Goal: Task Accomplishment & Management: Manage account settings

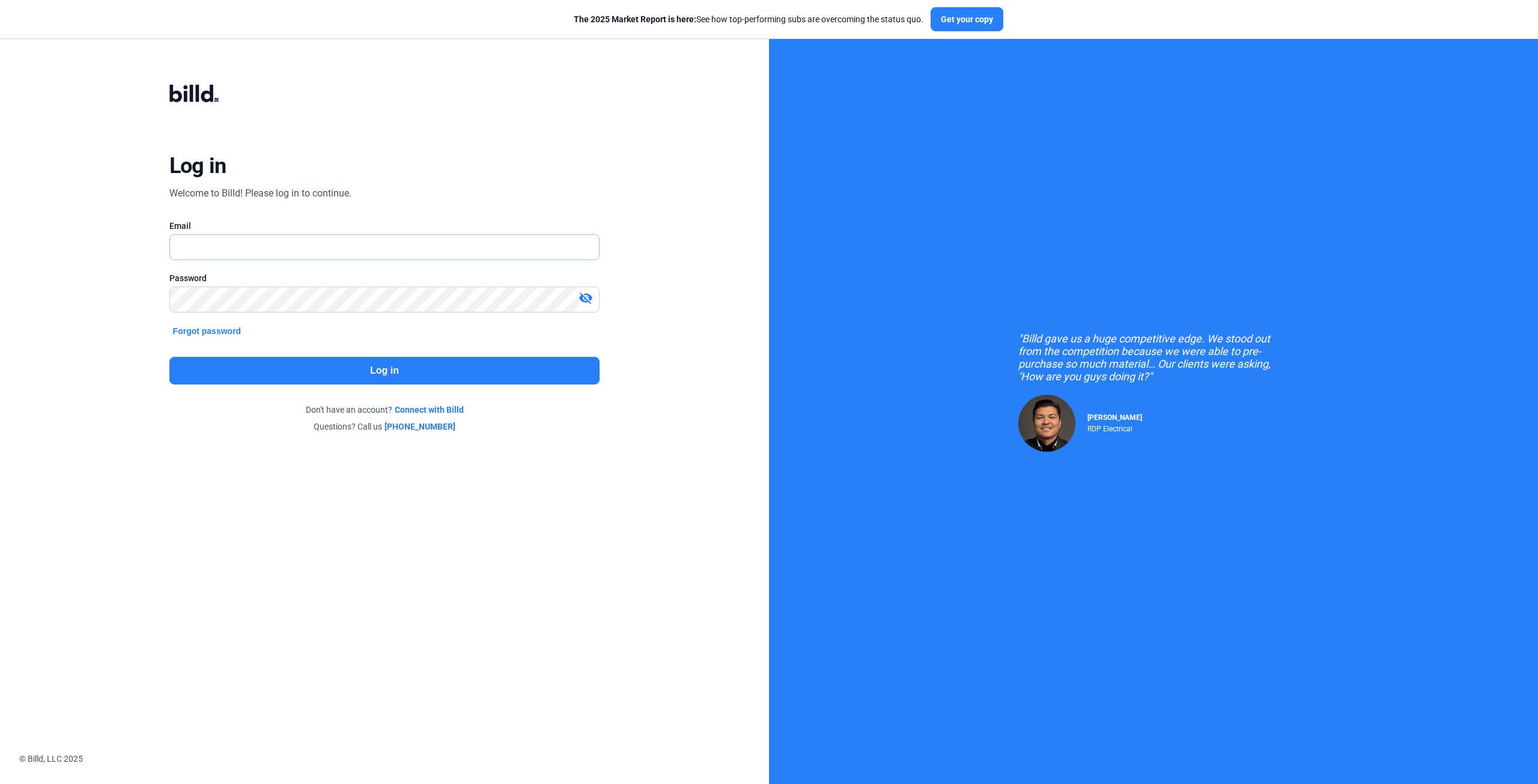
type input "[EMAIL_ADDRESS][DOMAIN_NAME]"
click at [320, 371] on button "Log in" at bounding box center [384, 371] width 431 height 28
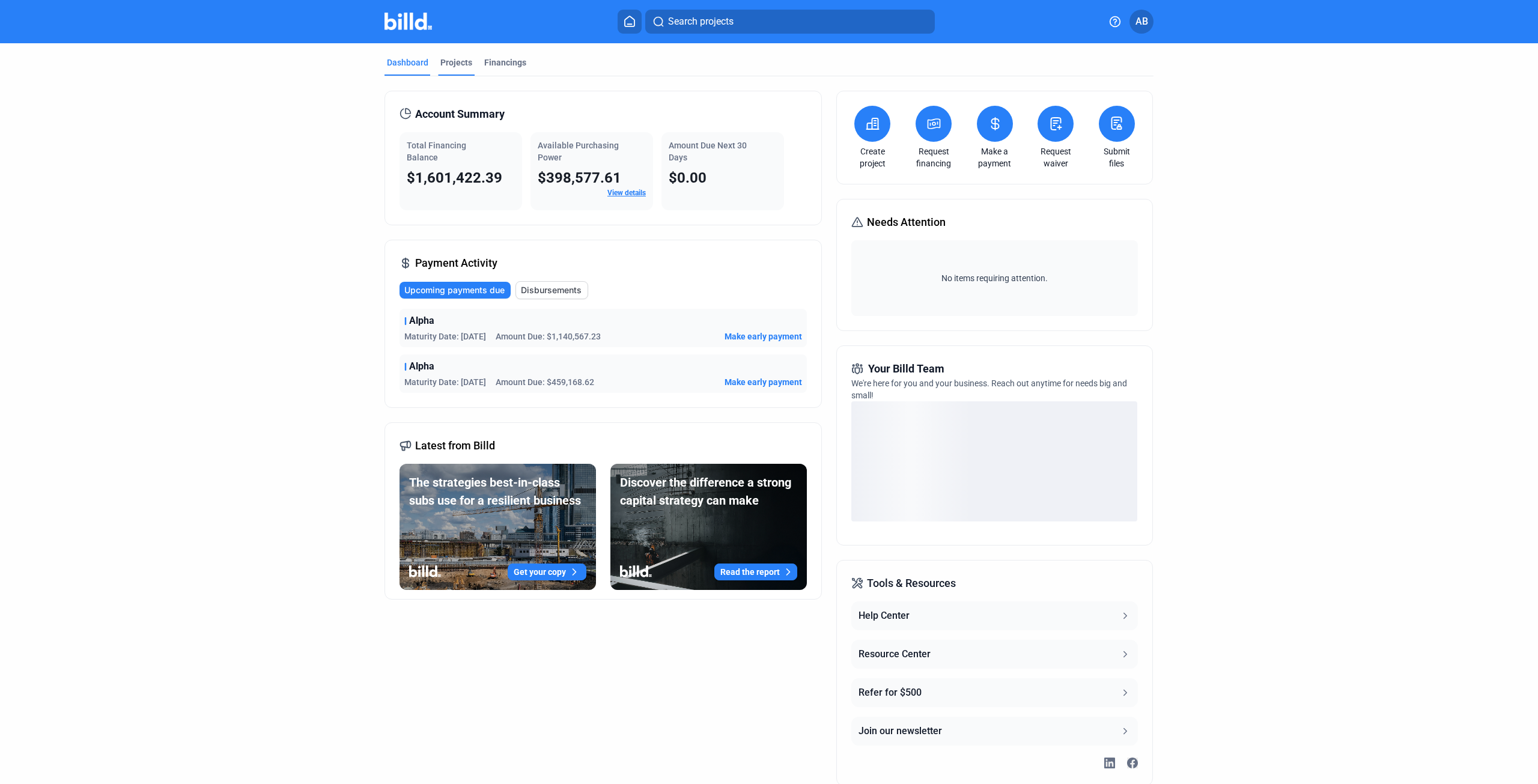
click at [454, 65] on div "Projects" at bounding box center [456, 63] width 31 height 12
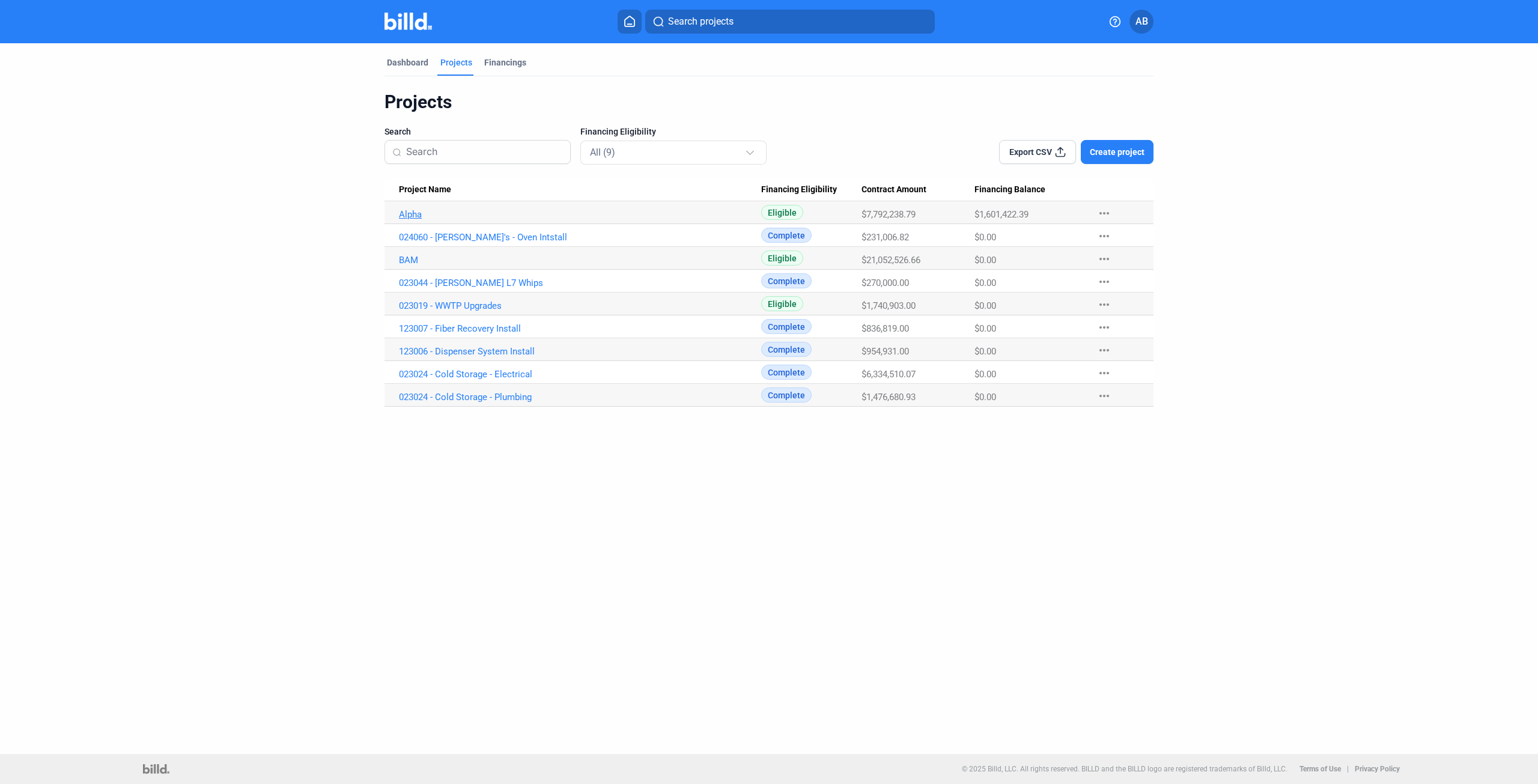
click at [411, 214] on link "Alpha" at bounding box center [580, 214] width 362 height 11
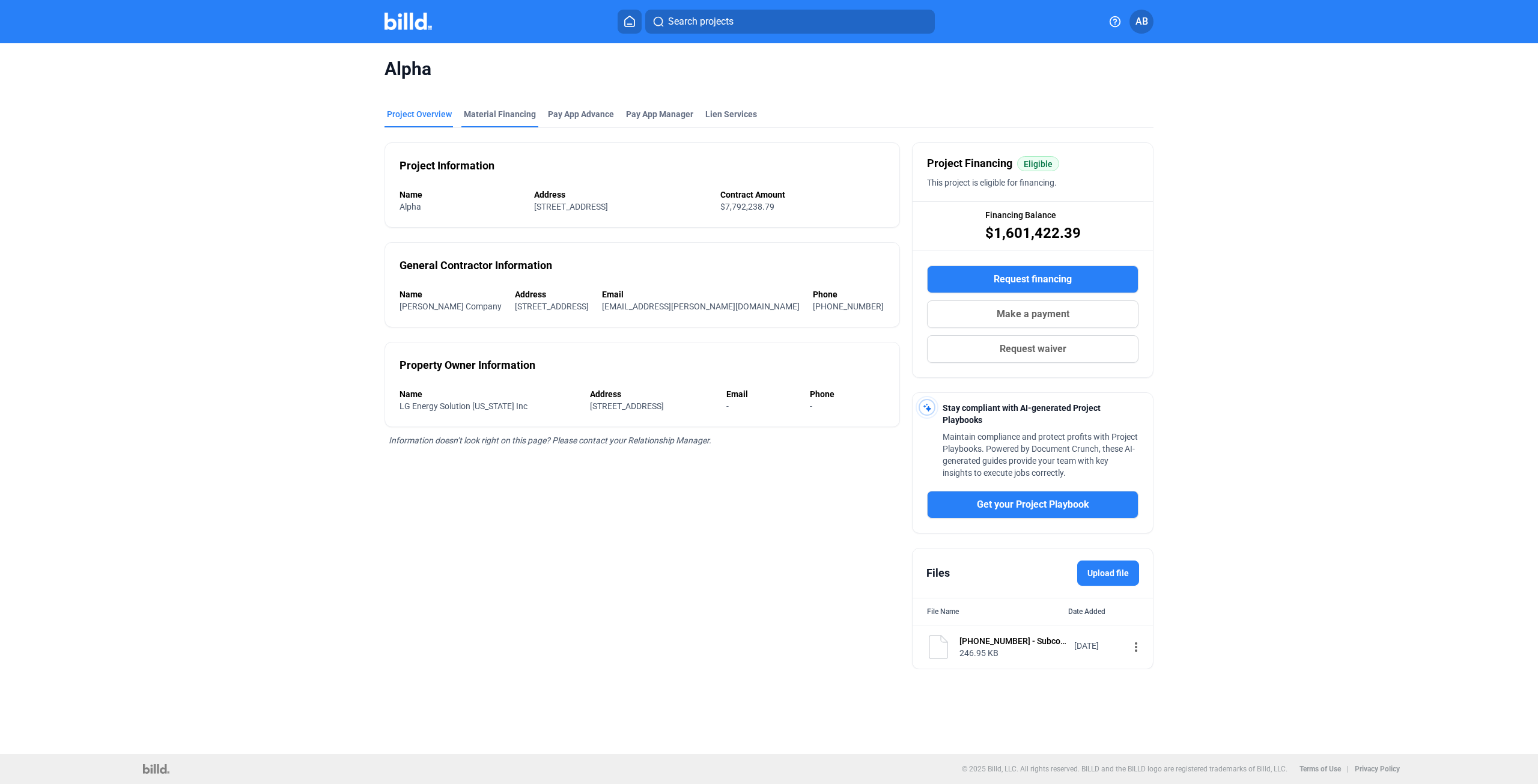
click at [496, 91] on div "Alpha" at bounding box center [769, 68] width 769 height 51
click at [500, 110] on div "Material Financing" at bounding box center [500, 114] width 72 height 12
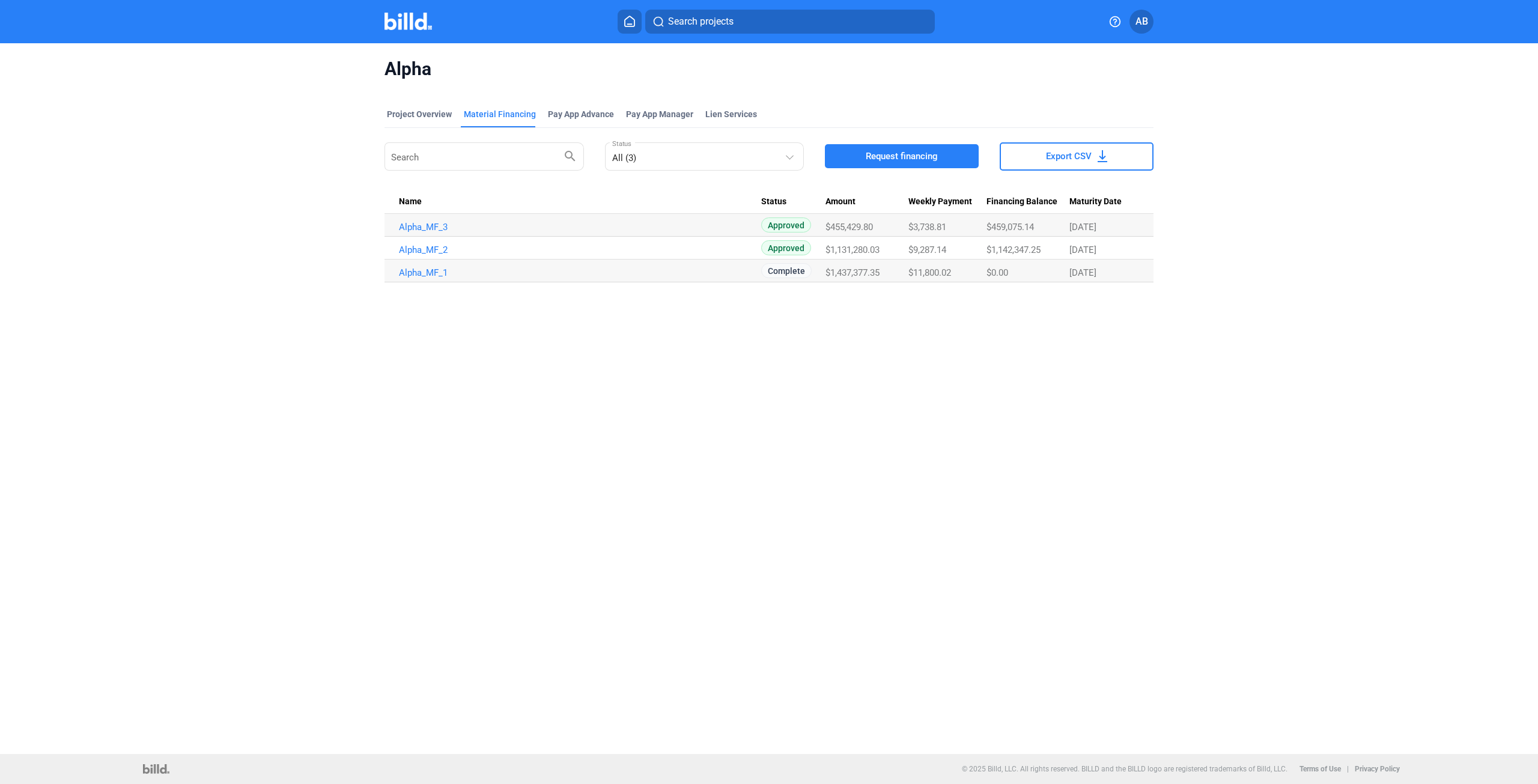
click at [419, 24] on img at bounding box center [408, 21] width 48 height 18
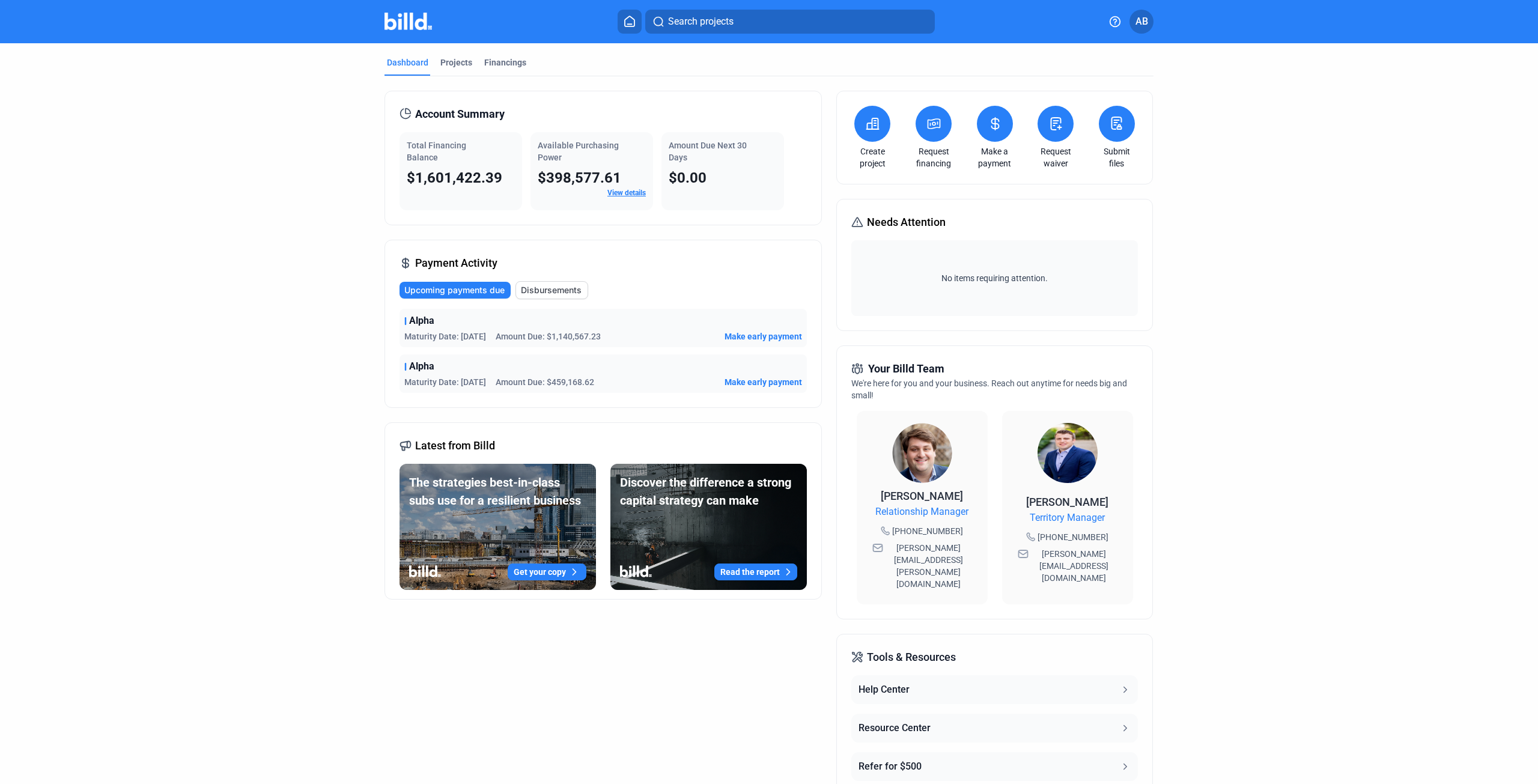
click at [621, 194] on link "View details" at bounding box center [626, 193] width 38 height 8
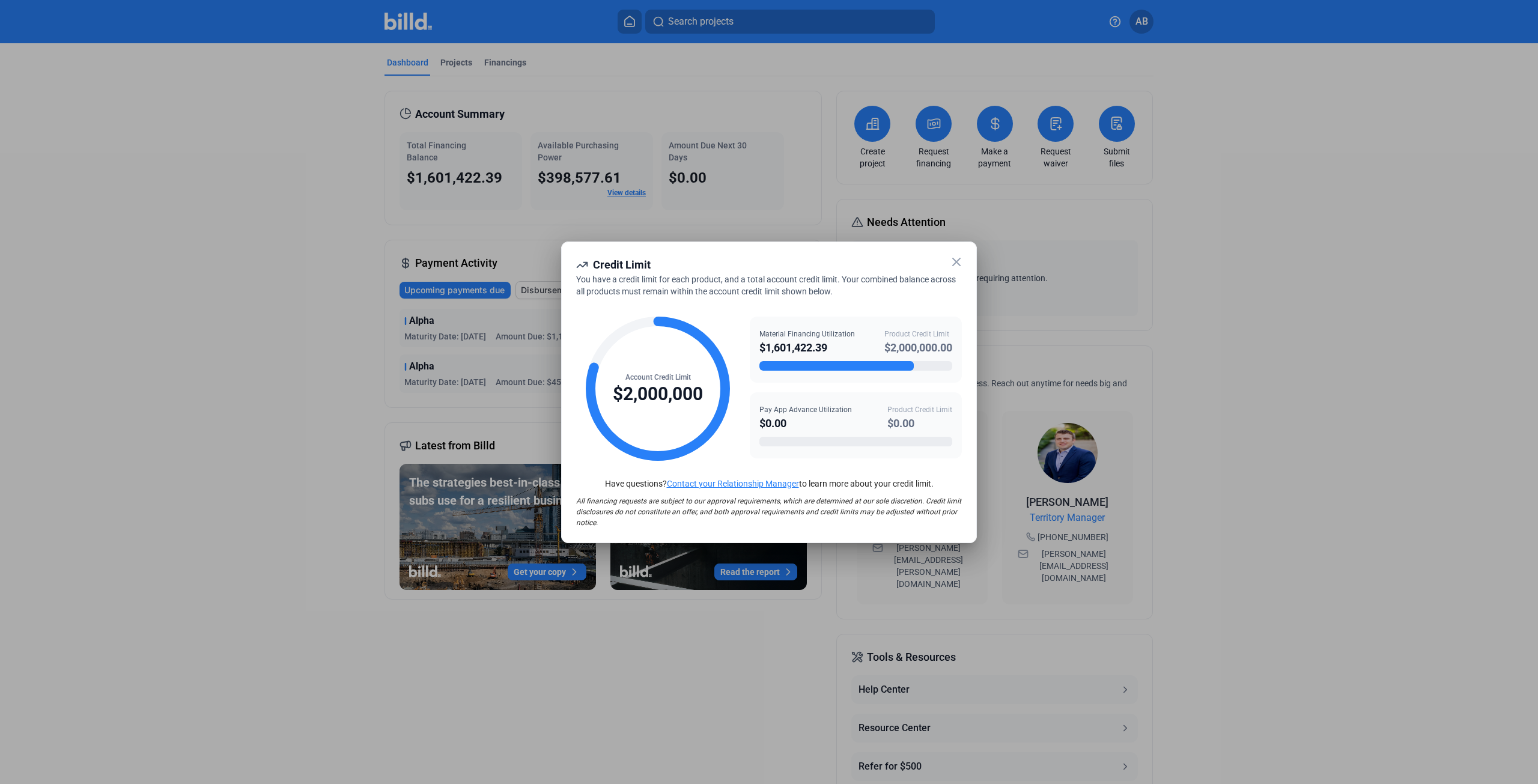
click at [952, 256] on icon at bounding box center [956, 262] width 15 height 15
